Goal: Check status: Check status

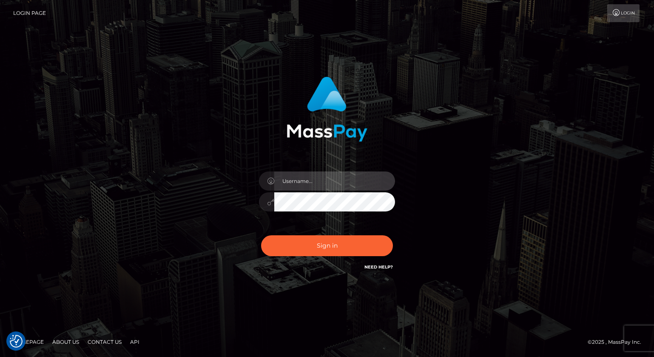
type input "[PERSON_NAME]"
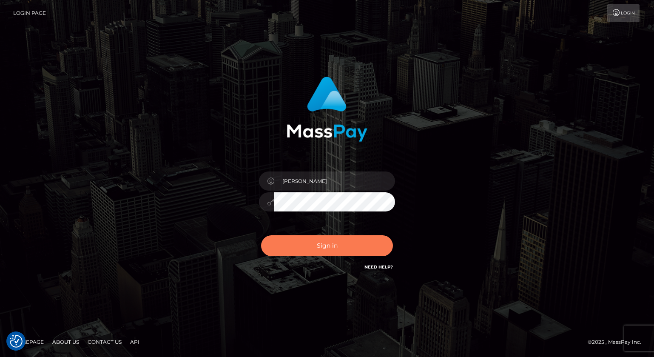
click at [324, 243] on button "Sign in" at bounding box center [327, 245] width 132 height 21
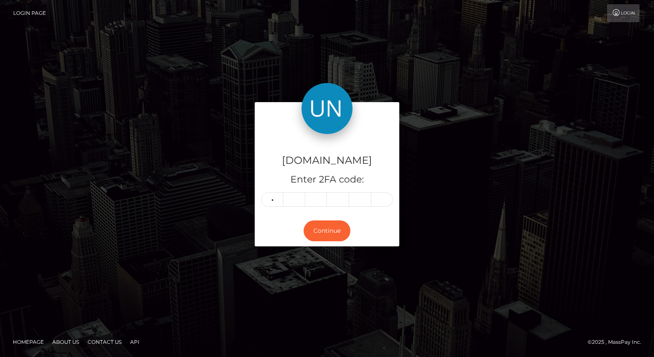
type input "8"
type input "0"
type input "3"
type input "9"
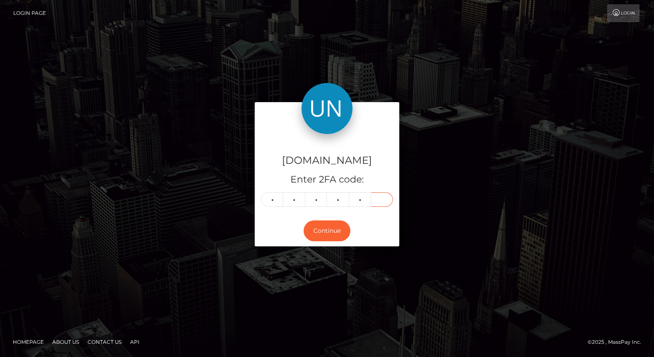
type input "6"
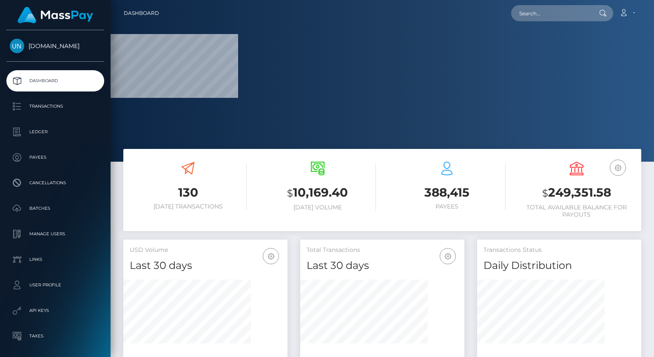
scroll to position [150, 164]
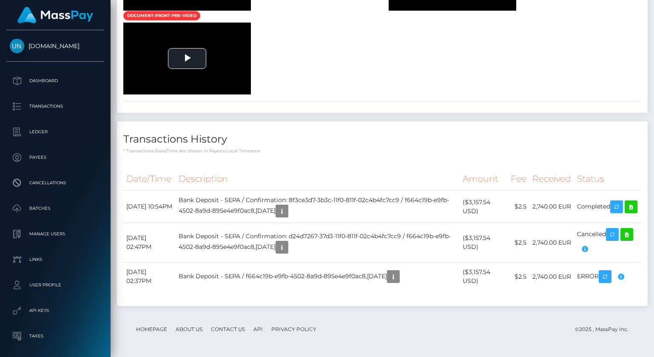
scroll to position [1129, 0]
click at [625, 201] on icon at bounding box center [630, 206] width 10 height 11
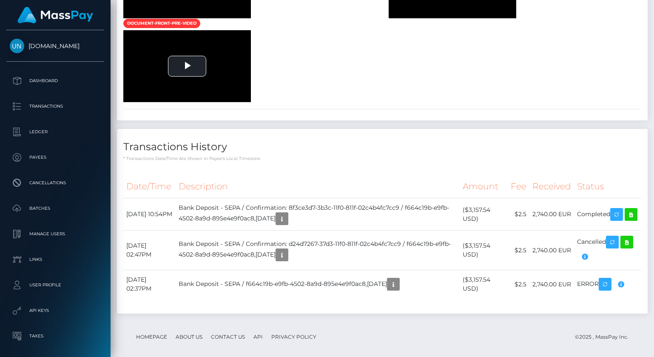
scroll to position [494, 0]
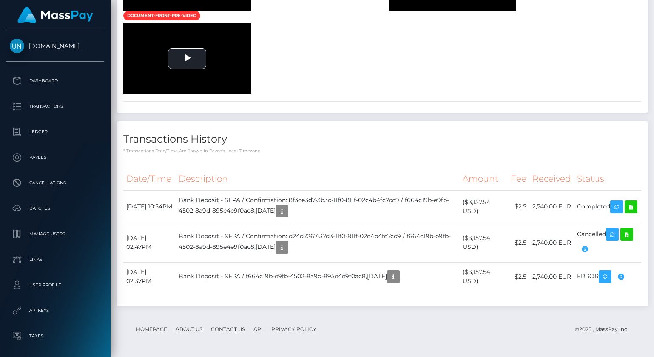
scroll to position [1010, 0]
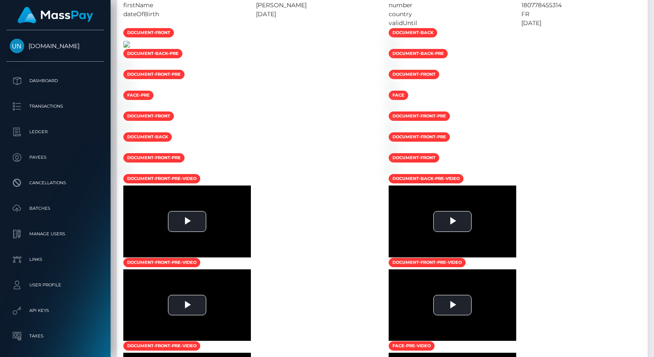
scroll to position [456, 0]
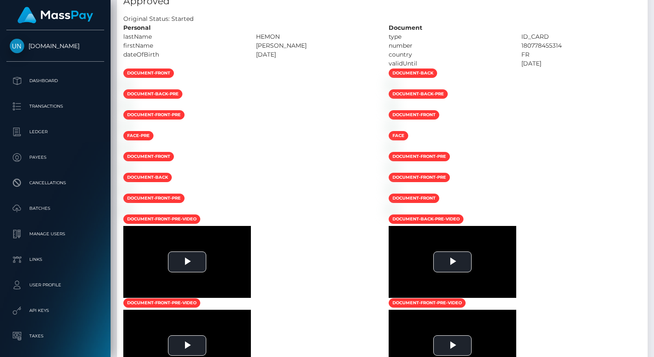
click at [226, 1] on h5 "Approved" at bounding box center [382, 1] width 518 height 13
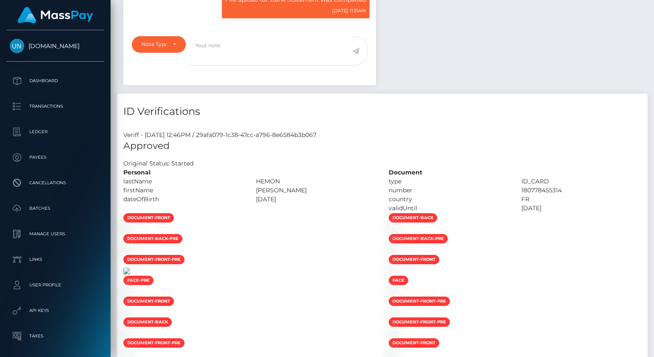
scroll to position [236, 0]
